Goal: Use online tool/utility: Use online tool/utility

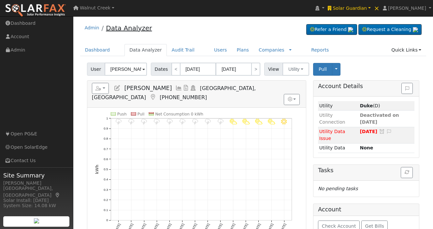
click at [129, 29] on link "Data Analyzer" at bounding box center [129, 28] width 46 height 8
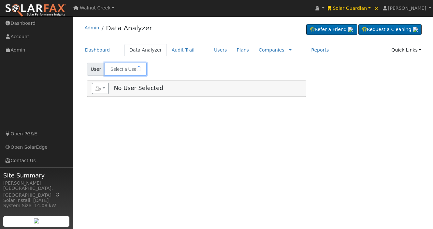
type input "[PERSON_NAME]"
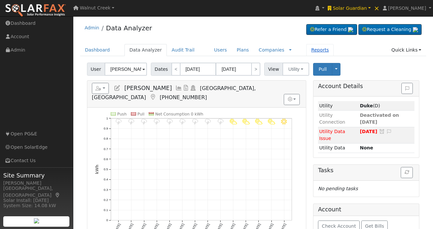
click at [306, 49] on link "Reports" at bounding box center [319, 50] width 27 height 12
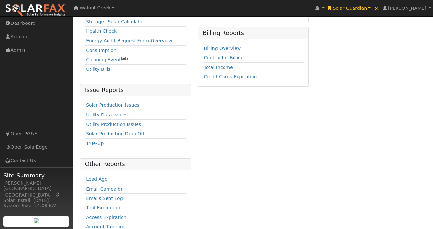
scroll to position [171, 0]
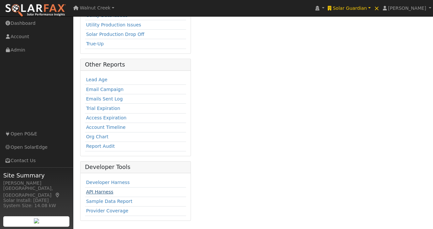
click at [103, 191] on link "API Harness" at bounding box center [99, 191] width 27 height 5
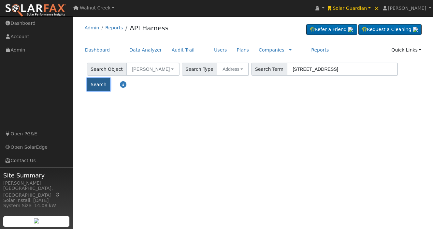
click at [110, 78] on button "Search" at bounding box center [98, 84] width 23 height 13
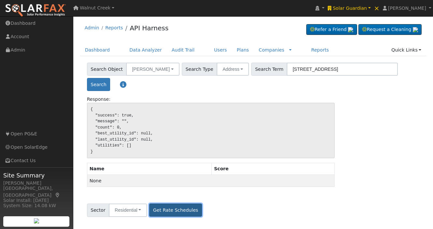
click at [184, 208] on button "Get Rate Schedules" at bounding box center [175, 209] width 52 height 13
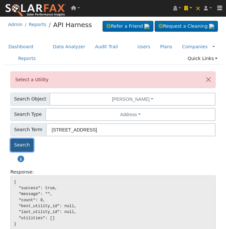
click at [26, 151] on button "Search" at bounding box center [21, 144] width 23 height 13
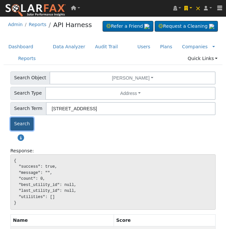
click at [24, 130] on button "Search" at bounding box center [21, 123] width 23 height 13
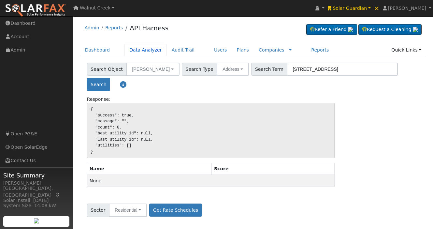
click at [153, 50] on link "Data Analyzer" at bounding box center [145, 50] width 42 height 12
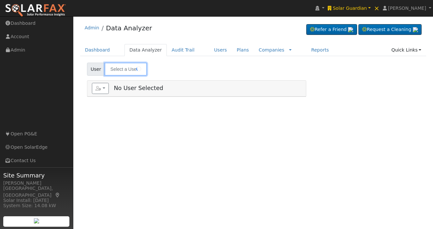
type input "[PERSON_NAME]"
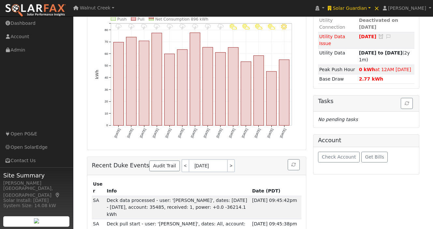
scroll to position [96, 0]
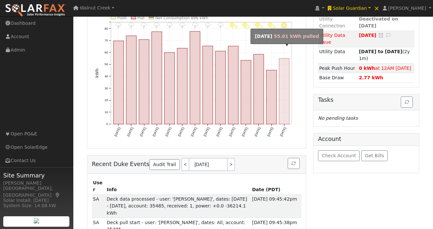
click at [281, 96] on rect "onclick=""" at bounding box center [284, 91] width 10 height 66
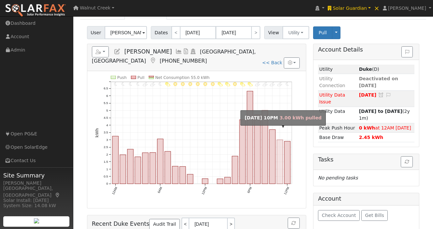
scroll to position [25, 0]
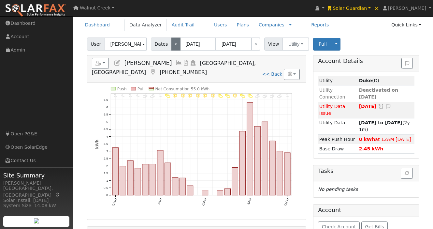
click at [171, 48] on link "<" at bounding box center [175, 43] width 9 height 13
type input "08/24/2025"
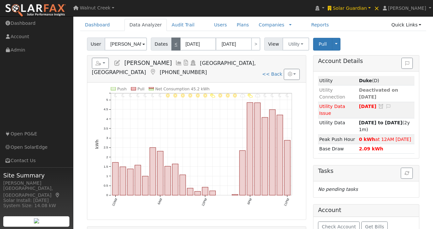
click at [172, 46] on link "<" at bounding box center [175, 43] width 9 height 13
type input "08/23/2025"
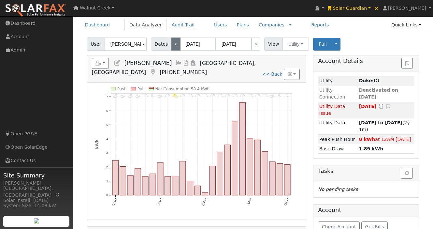
click at [172, 46] on link "<" at bounding box center [175, 43] width 9 height 13
type input "08/22/2025"
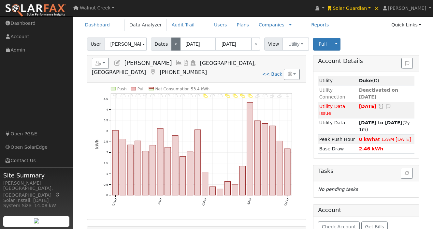
click at [172, 46] on link "<" at bounding box center [175, 43] width 9 height 13
type input "08/21/2025"
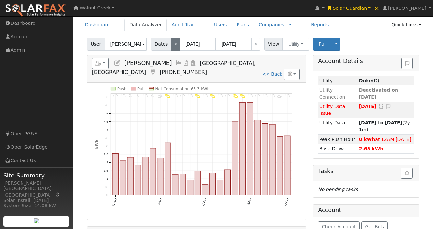
click at [172, 46] on link "<" at bounding box center [175, 43] width 9 height 13
type input "08/20/2025"
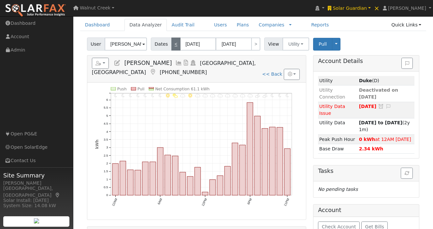
click at [172, 46] on link "<" at bounding box center [175, 43] width 9 height 13
type input "08/19/2025"
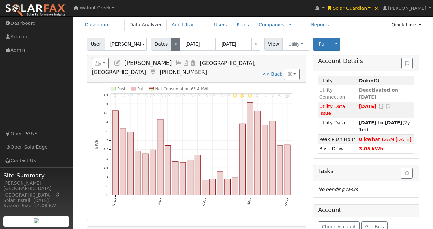
click at [172, 46] on link "<" at bounding box center [175, 43] width 9 height 13
type input "08/18/2025"
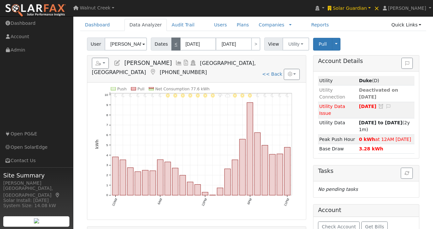
click at [172, 46] on link "<" at bounding box center [175, 43] width 9 height 13
type input "08/17/2025"
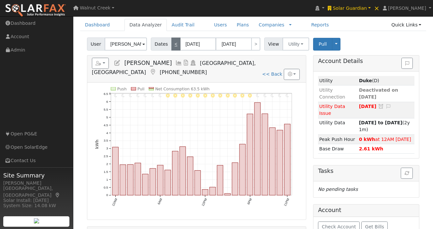
click at [172, 46] on link "<" at bounding box center [175, 43] width 9 height 13
type input "08/16/2025"
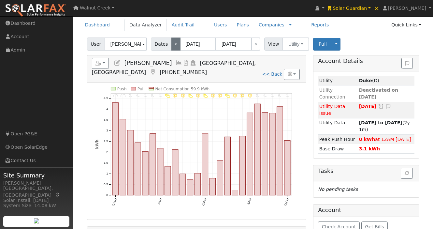
click at [172, 46] on link "<" at bounding box center [175, 43] width 9 height 13
type input "08/15/2025"
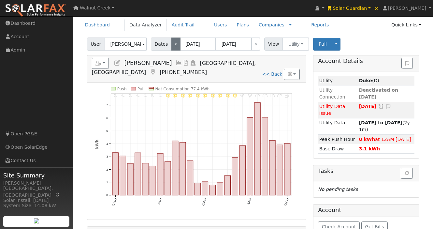
click at [172, 46] on link "<" at bounding box center [175, 43] width 9 height 13
type input "08/14/2025"
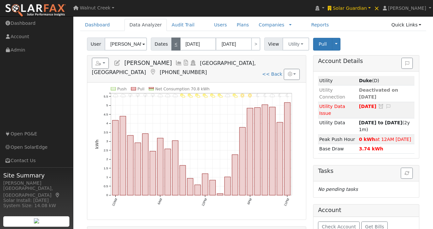
click at [172, 46] on link "<" at bounding box center [175, 43] width 9 height 13
type input "08/13/2025"
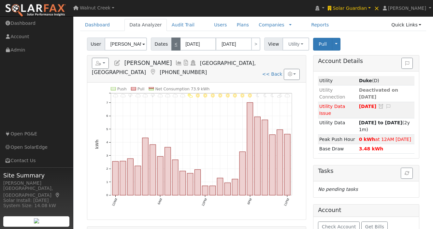
click at [172, 46] on link "<" at bounding box center [175, 43] width 9 height 13
type input "[DATE]"
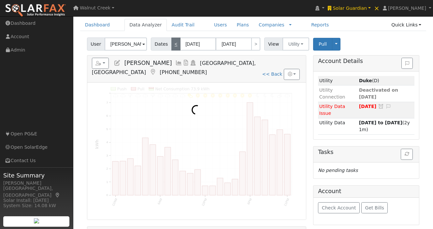
click at [172, 46] on link "<" at bounding box center [175, 43] width 9 height 13
type input "08/11/2025"
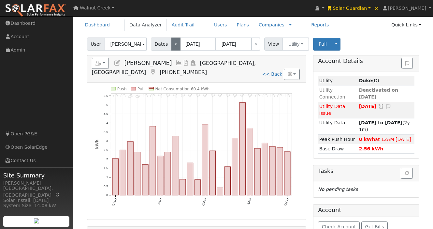
click at [172, 46] on link "<" at bounding box center [175, 43] width 9 height 13
type input "08/10/2025"
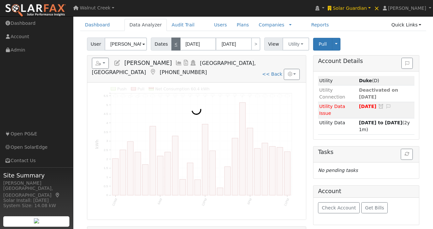
click at [172, 46] on link "<" at bounding box center [175, 43] width 9 height 13
type input "08/09/2025"
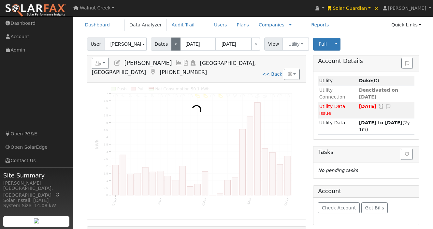
click at [172, 46] on link "<" at bounding box center [175, 43] width 9 height 13
type input "08/08/2025"
click at [172, 46] on link "<" at bounding box center [175, 43] width 9 height 13
type input "08/07/2025"
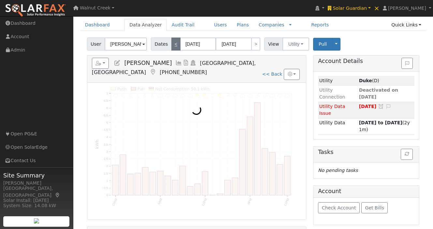
type input "08/07/2025"
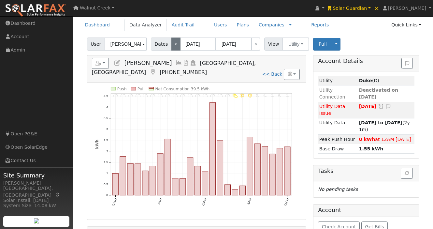
click at [172, 46] on link "<" at bounding box center [175, 43] width 9 height 13
type input "08/06/2025"
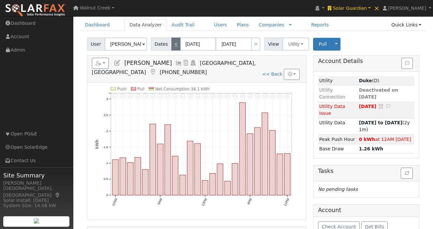
click at [172, 46] on link "<" at bounding box center [175, 43] width 9 height 13
type input "08/05/2025"
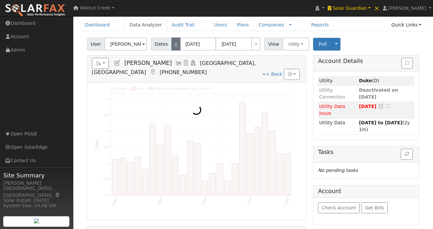
click at [172, 46] on link "<" at bounding box center [175, 43] width 9 height 13
type input "08/04/2025"
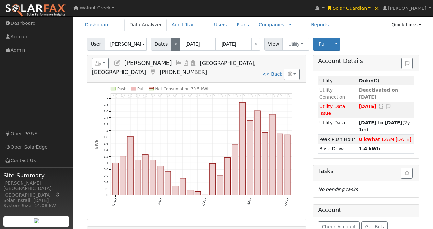
click at [172, 46] on link "<" at bounding box center [175, 43] width 9 height 13
type input "08/03/2025"
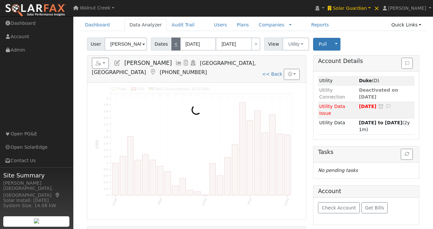
click at [172, 46] on link "<" at bounding box center [175, 43] width 9 height 13
type input "08/02/2025"
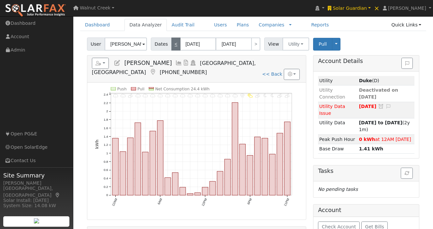
click at [172, 46] on link "<" at bounding box center [175, 43] width 9 height 13
type input "08/01/2025"
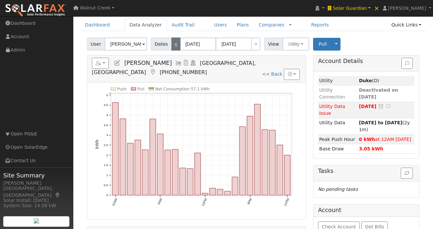
click at [172, 46] on link "<" at bounding box center [175, 43] width 9 height 13
type input "07/31/2025"
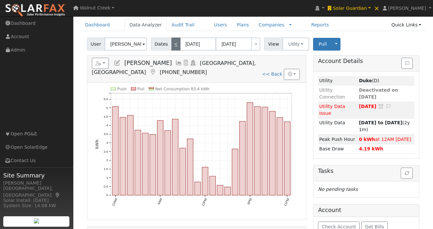
click at [172, 46] on link "<" at bounding box center [175, 43] width 9 height 13
type input "07/30/2025"
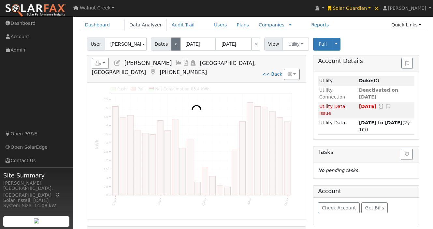
click at [172, 46] on link "<" at bounding box center [175, 43] width 9 height 13
type input "07/29/2025"
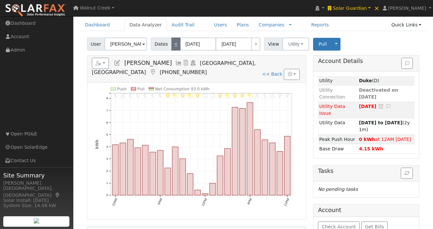
click at [172, 46] on link "<" at bounding box center [175, 43] width 9 height 13
type input "07/28/2025"
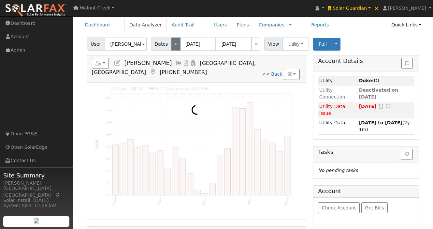
click at [172, 46] on link "<" at bounding box center [175, 43] width 9 height 13
type input "07/27/2025"
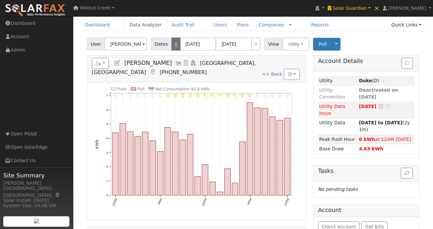
click at [172, 46] on link "<" at bounding box center [175, 43] width 9 height 13
type input "07/26/2025"
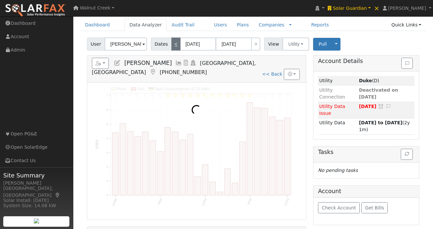
click at [172, 46] on link "<" at bounding box center [175, 43] width 9 height 13
type input "07/25/2025"
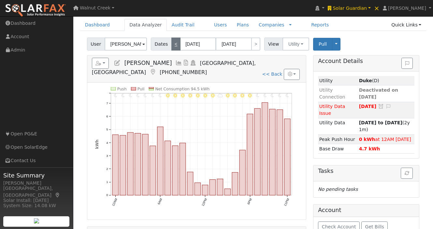
click at [172, 46] on link "<" at bounding box center [175, 43] width 9 height 13
type input "07/24/2025"
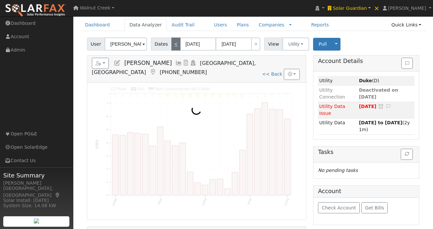
click at [172, 46] on link "<" at bounding box center [175, 43] width 9 height 13
type input "07/23/2025"
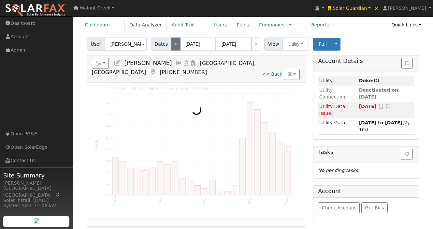
click at [172, 46] on link "<" at bounding box center [175, 43] width 9 height 13
type input "07/22/2025"
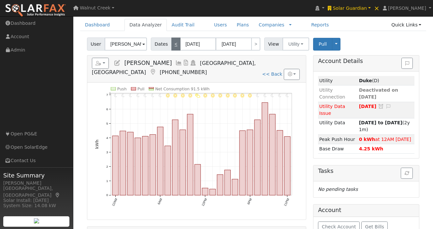
click at [172, 46] on link "<" at bounding box center [175, 43] width 9 height 13
type input "07/21/2025"
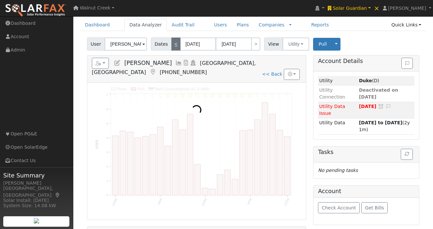
click at [172, 46] on link "<" at bounding box center [175, 43] width 9 height 13
type input "07/20/2025"
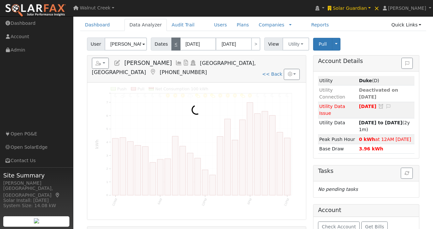
click at [172, 46] on link "<" at bounding box center [175, 43] width 9 height 13
type input "07/19/2025"
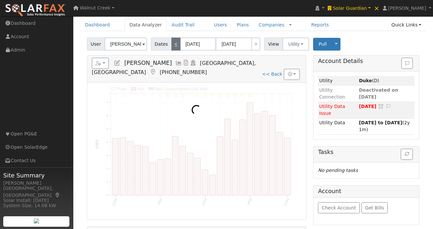
click at [172, 46] on link "<" at bounding box center [175, 43] width 9 height 13
type input "07/18/2025"
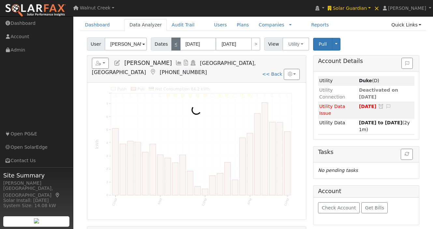
click at [172, 46] on link "<" at bounding box center [175, 43] width 9 height 13
type input "07/17/2025"
